Goal: Task Accomplishment & Management: Complete application form

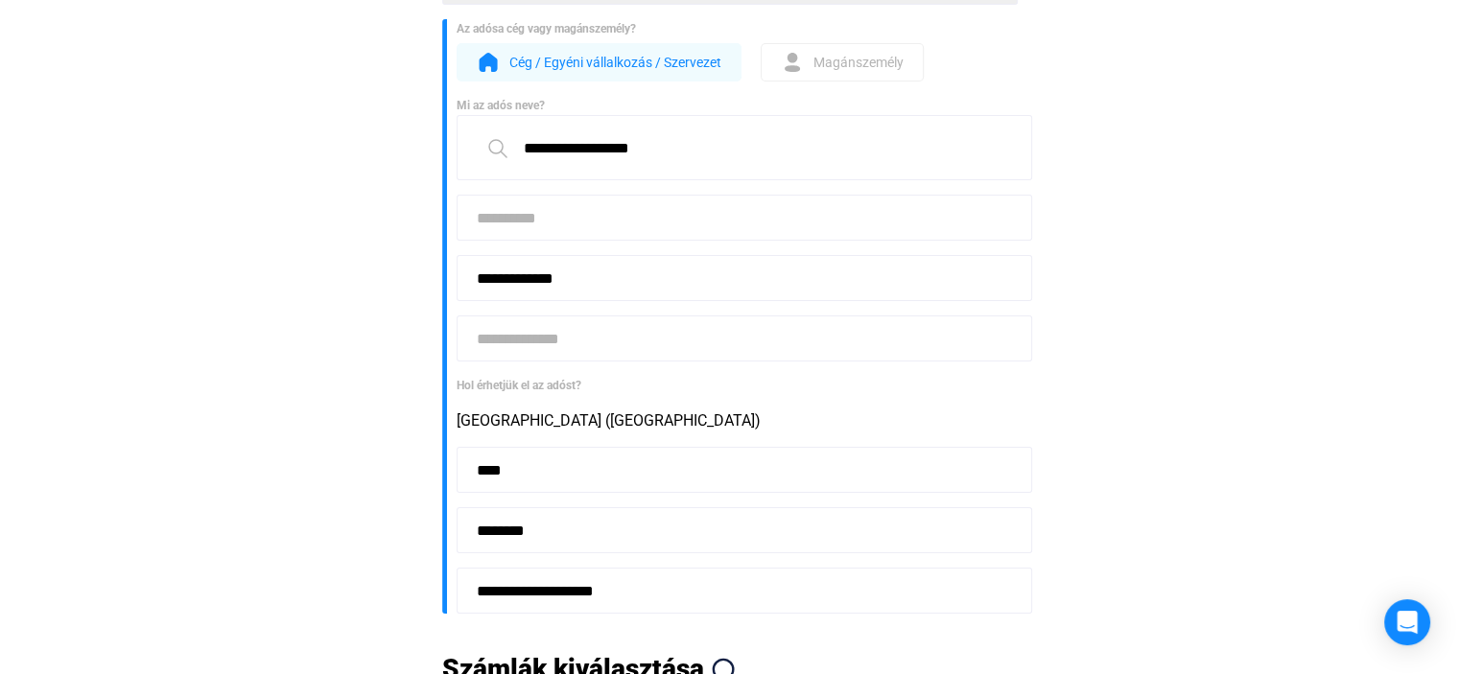
scroll to position [576, 0]
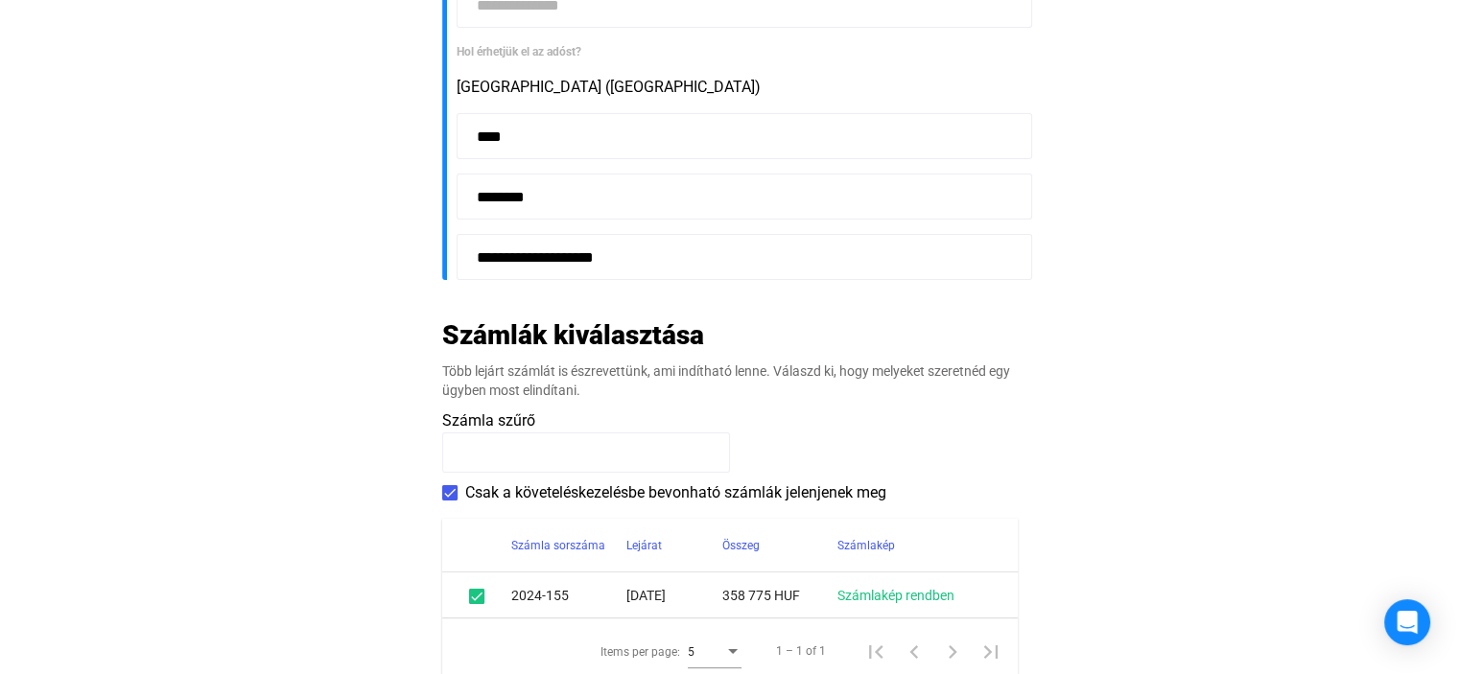
click at [545, 416] on payee-form-field "Számla szűrő" at bounding box center [730, 441] width 576 height 63
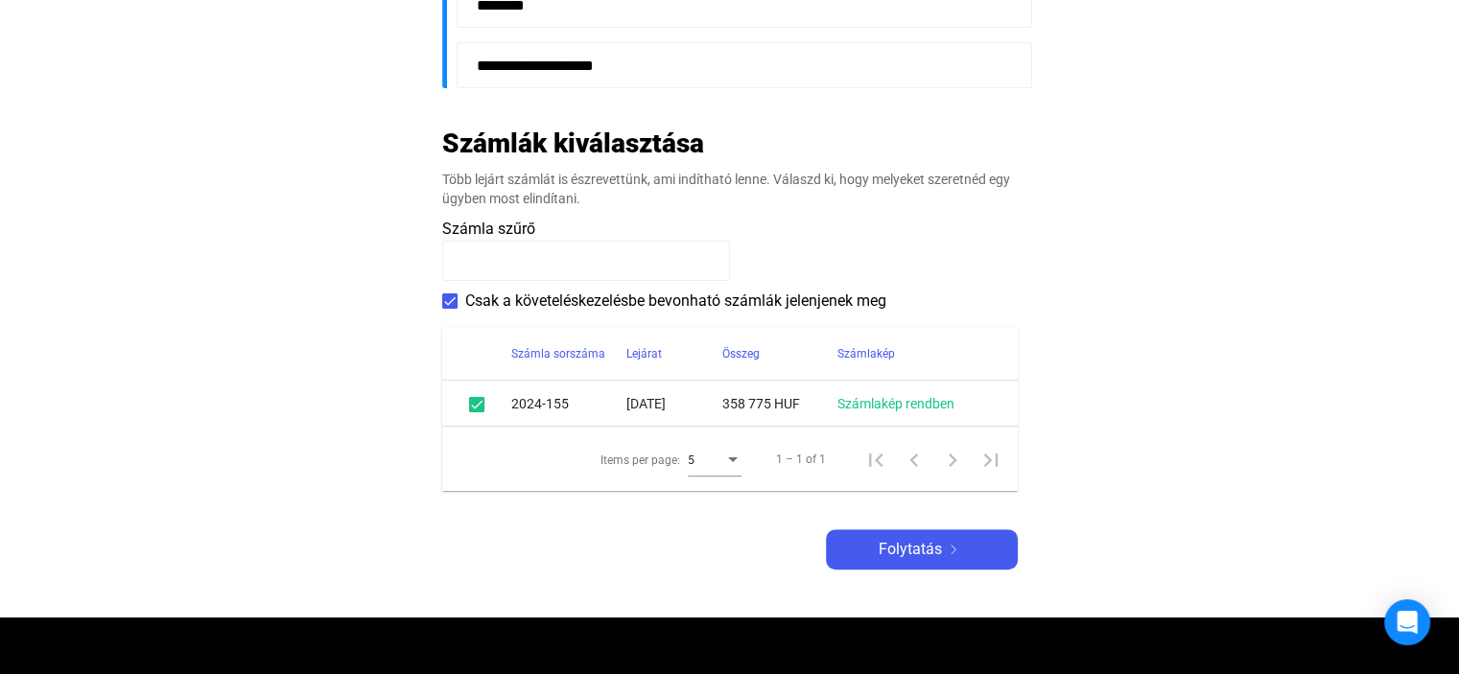
click at [735, 459] on div "Items per page:" at bounding box center [733, 460] width 10 height 5
click at [719, 497] on span "10" at bounding box center [716, 494] width 54 height 23
click at [948, 558] on div "Folytatás" at bounding box center [922, 549] width 180 height 23
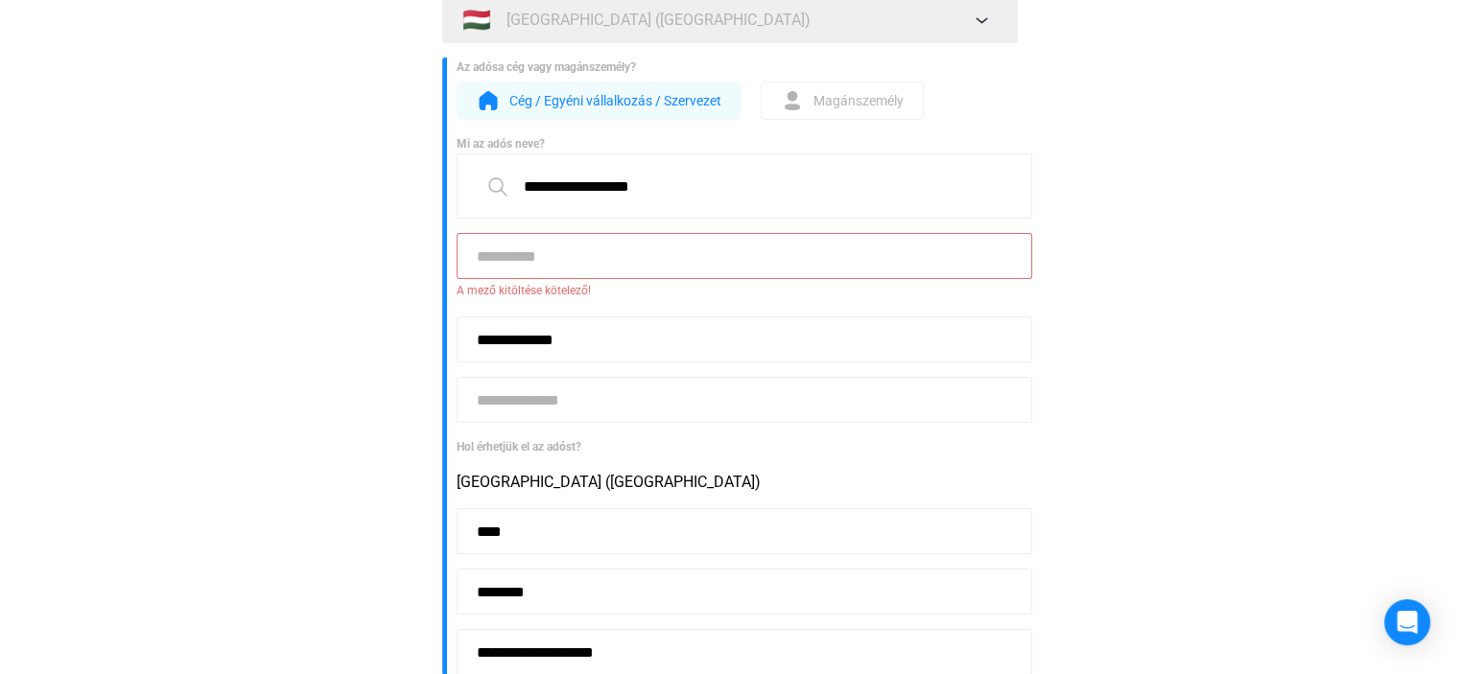
scroll to position [0, 0]
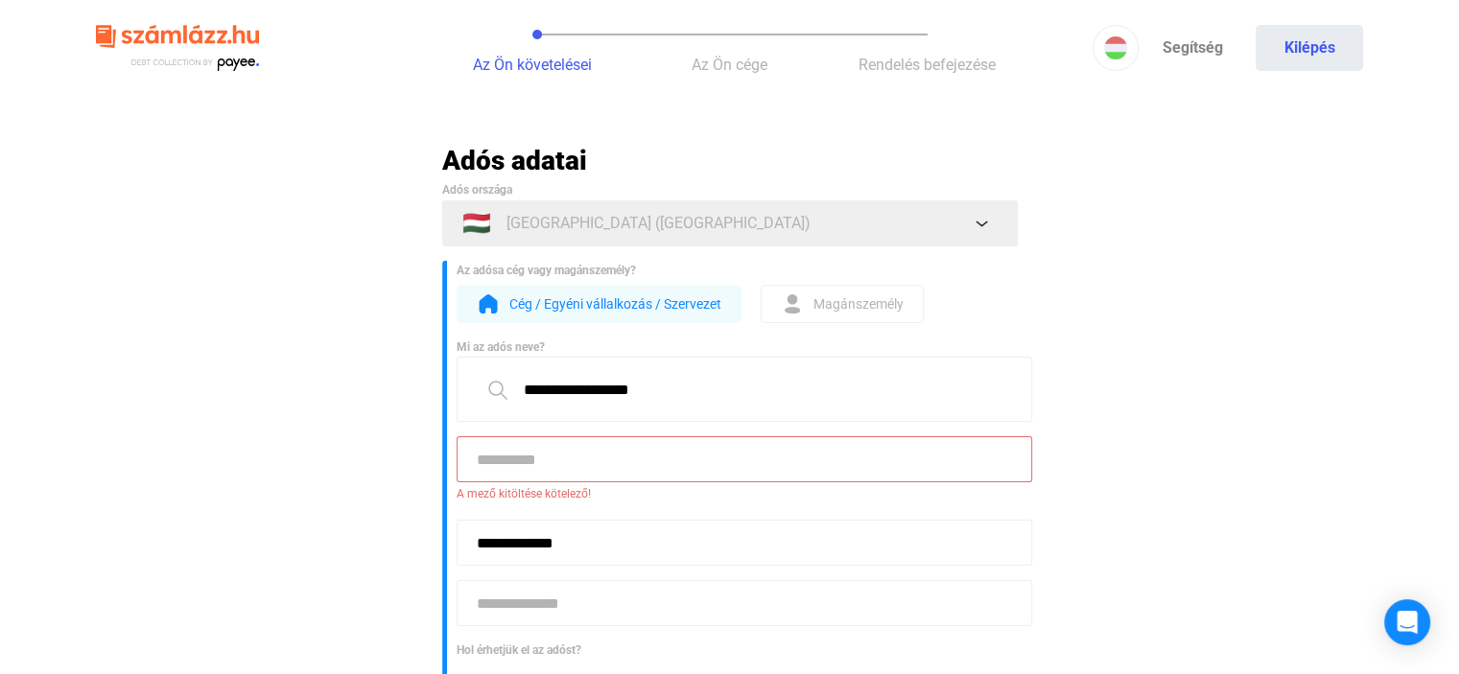
click at [576, 462] on input at bounding box center [745, 459] width 576 height 46
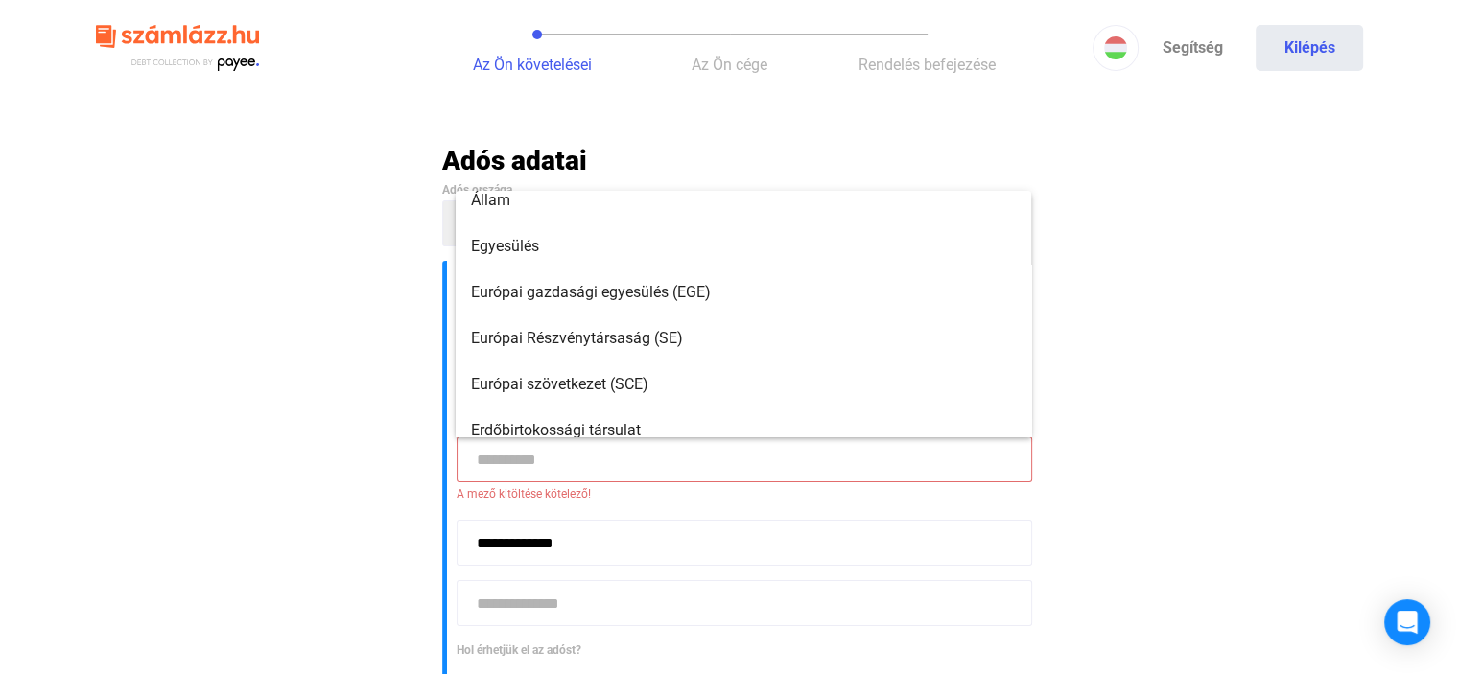
scroll to position [767, 0]
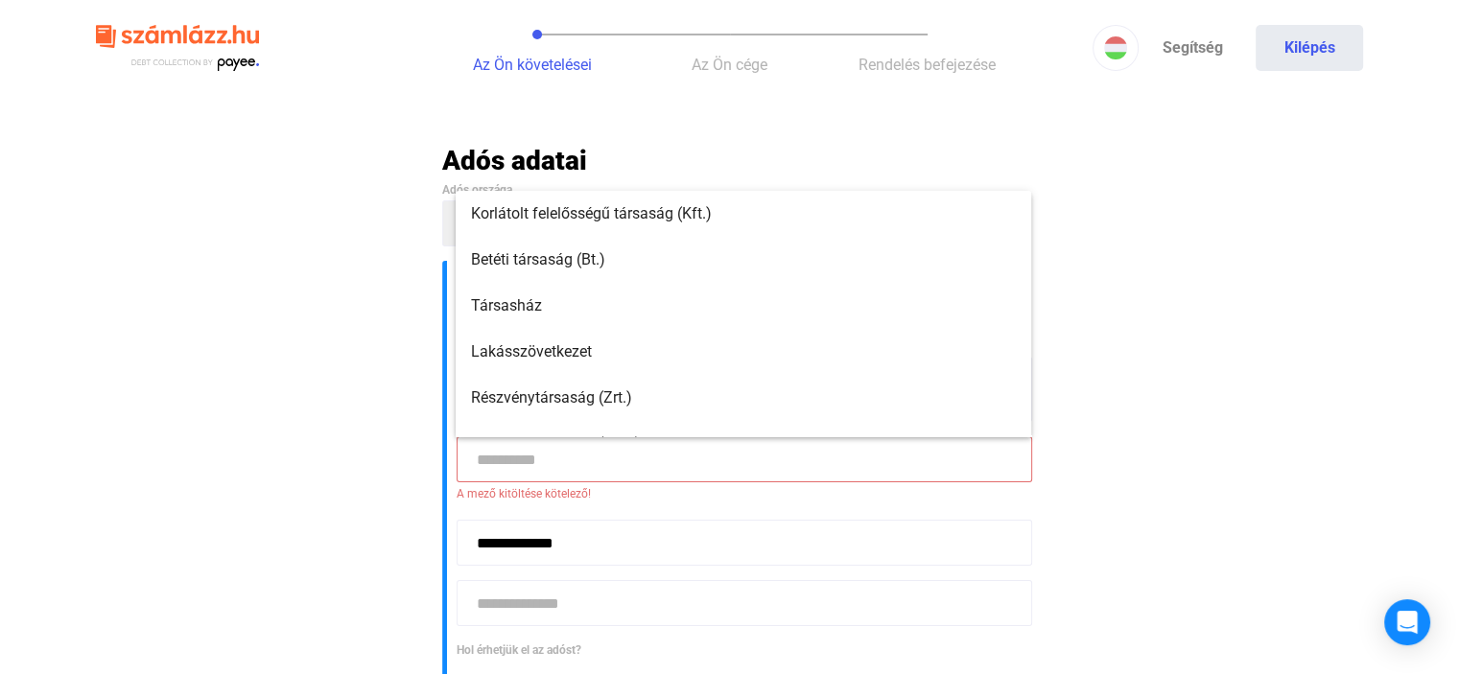
click at [543, 464] on input at bounding box center [745, 459] width 576 height 46
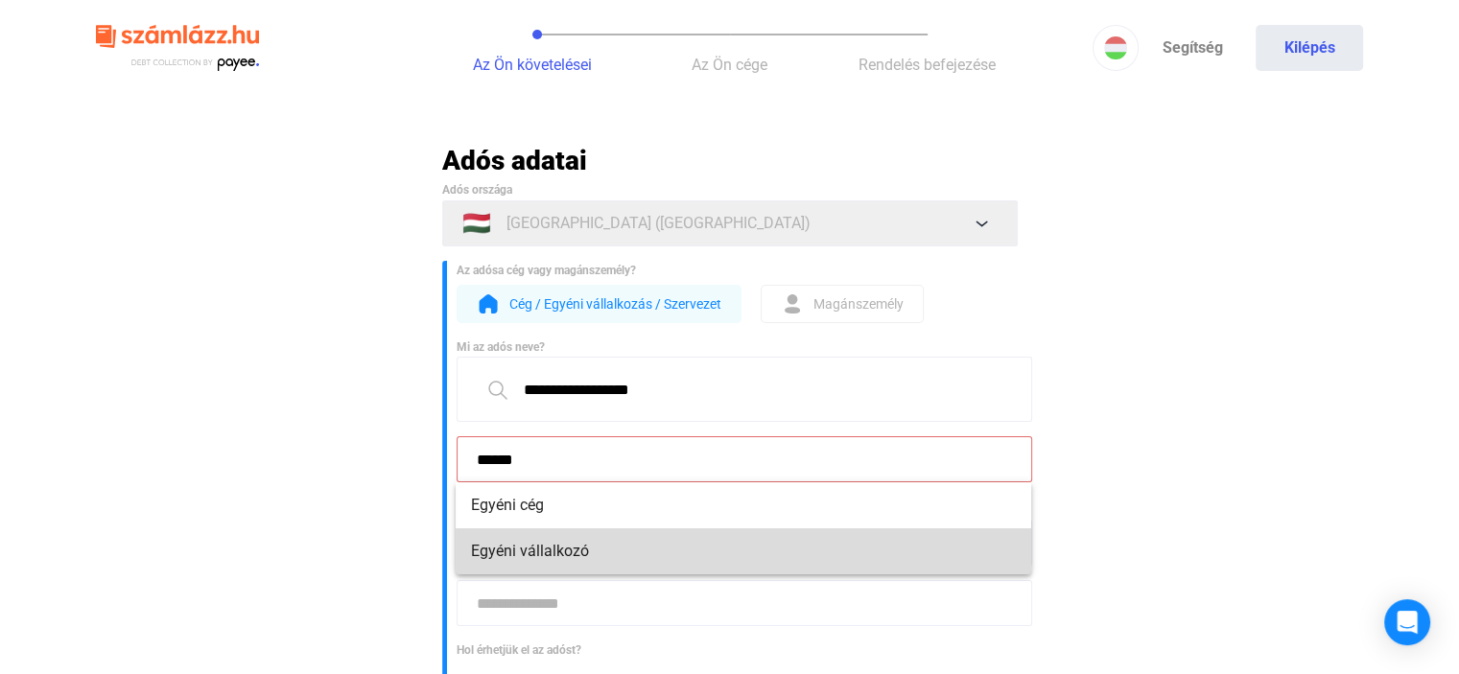
click at [514, 553] on span "Egyéni vállalkozó" at bounding box center [743, 551] width 545 height 23
type input "**********"
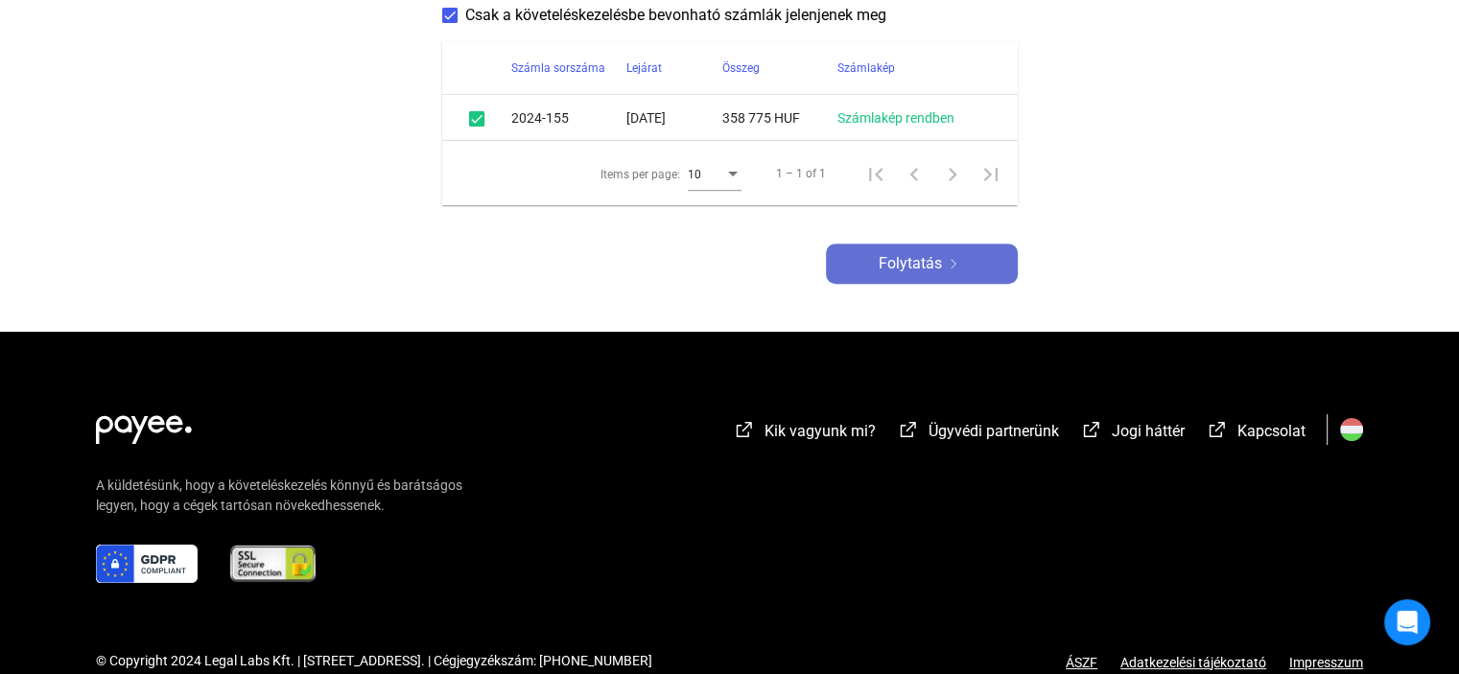
click at [945, 260] on img at bounding box center [953, 264] width 23 height 10
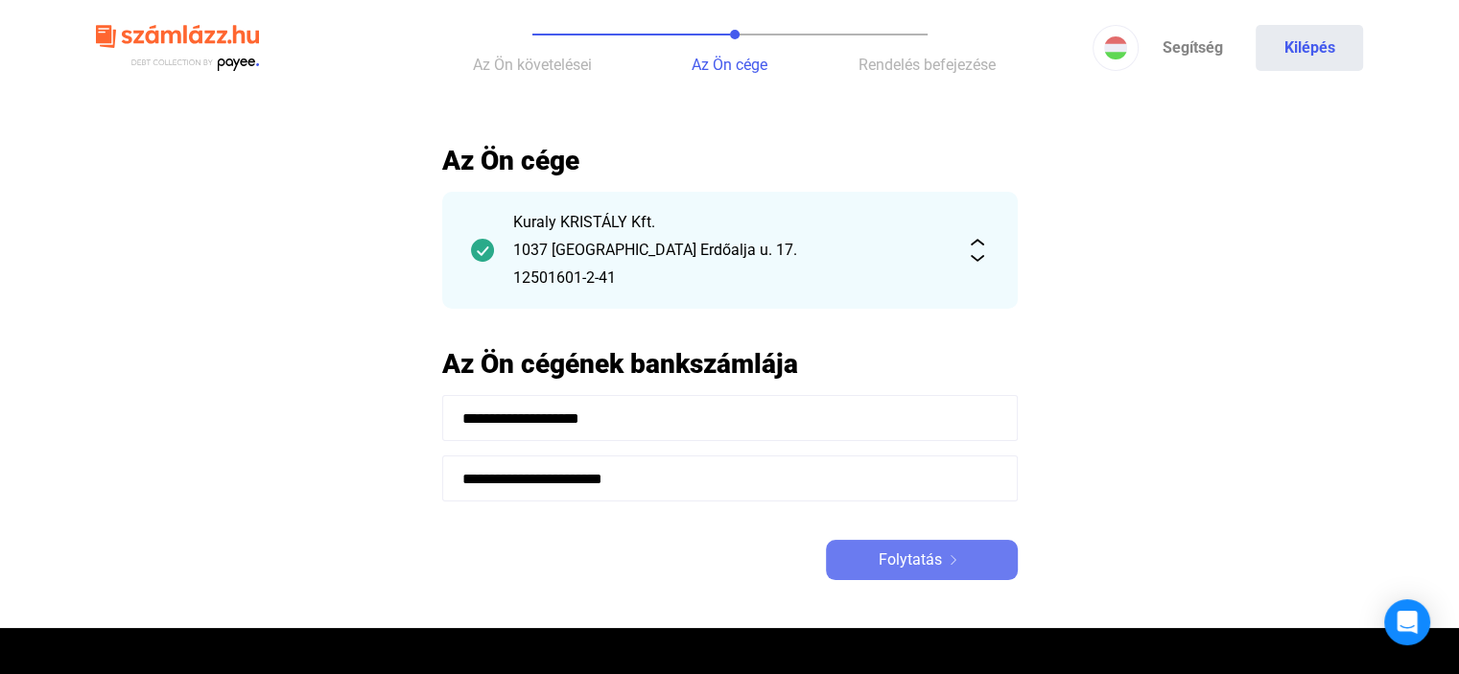
click at [918, 557] on span "Folytatás" at bounding box center [910, 560] width 63 height 23
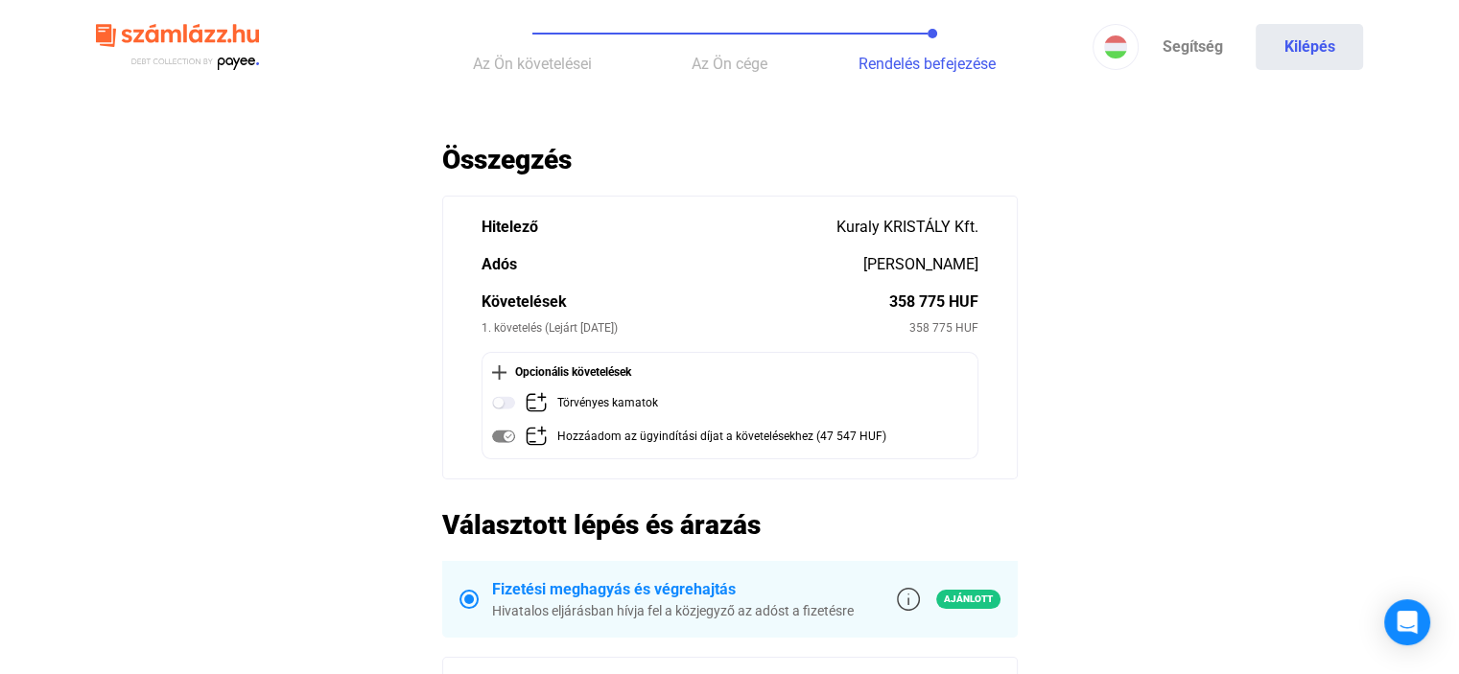
scroll to position [96, 0]
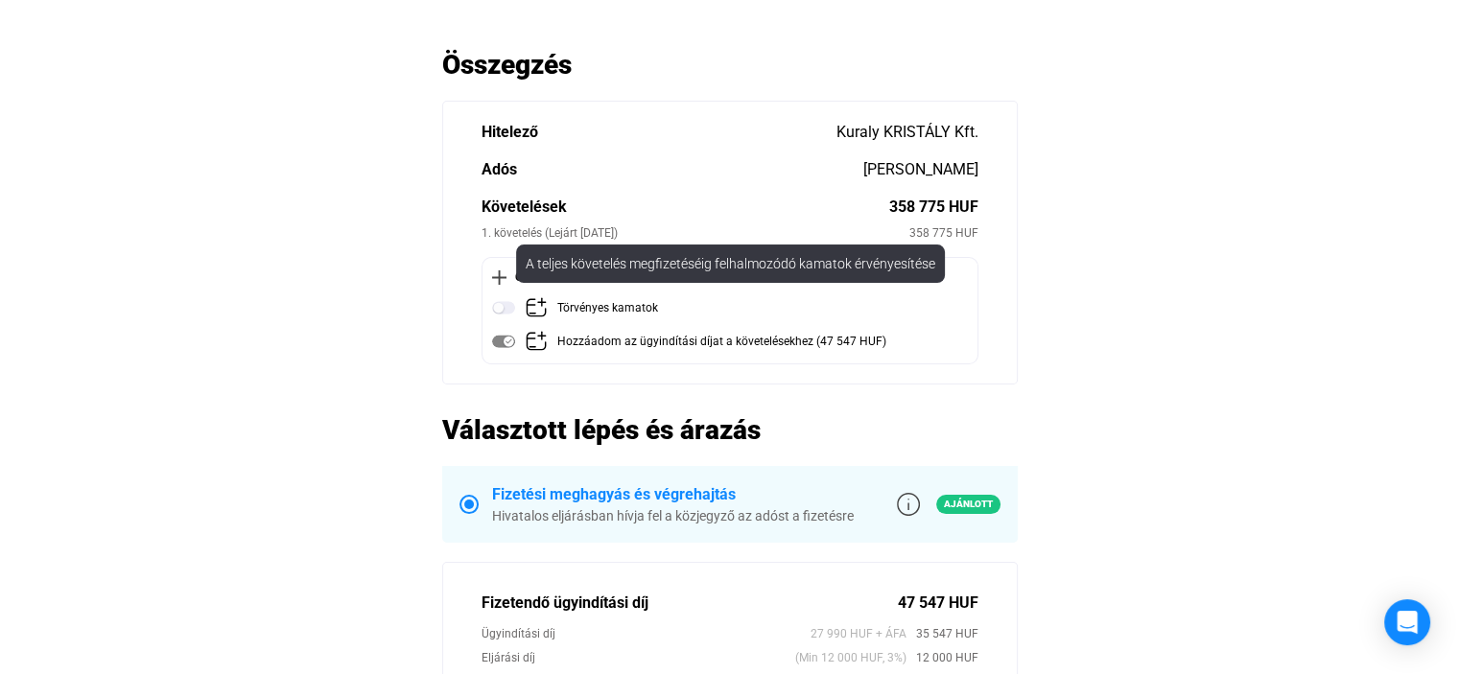
click at [502, 306] on img at bounding box center [503, 307] width 23 height 23
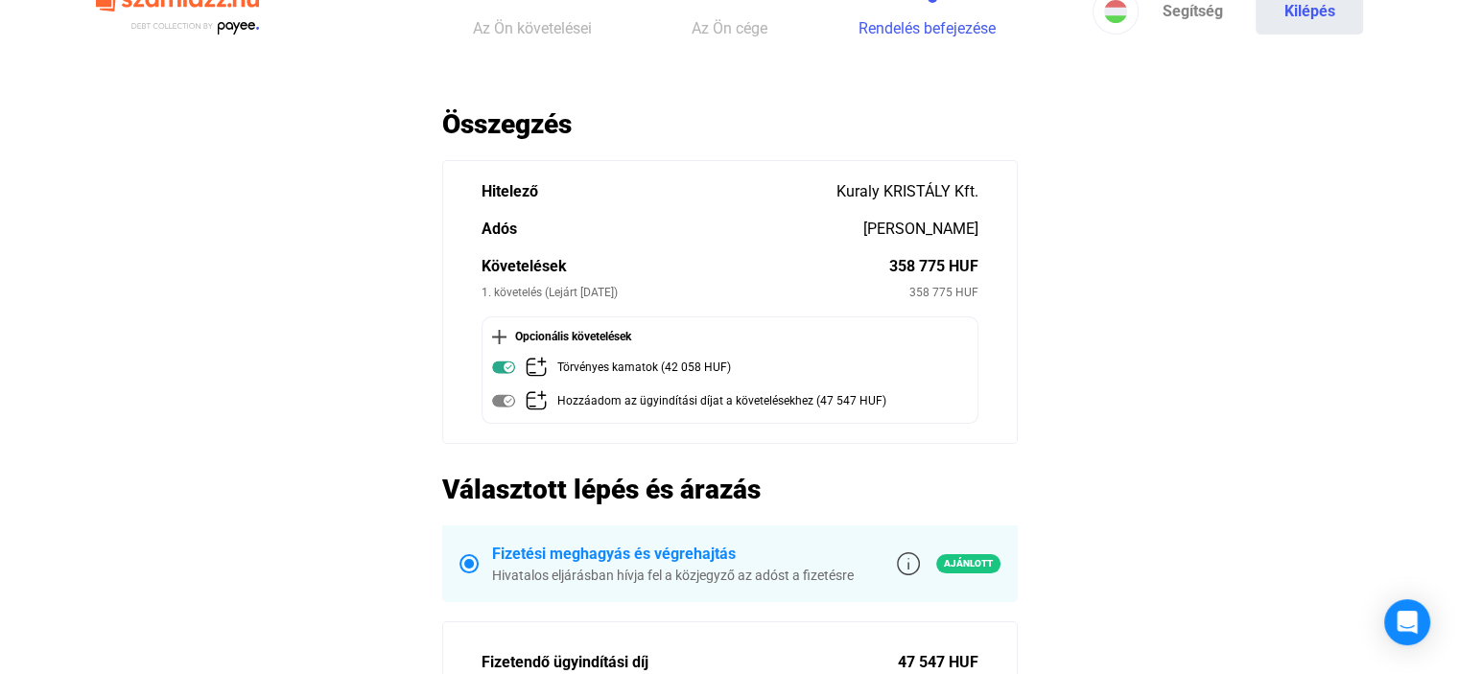
scroll to position [0, 0]
